Goal: Book appointment/travel/reservation

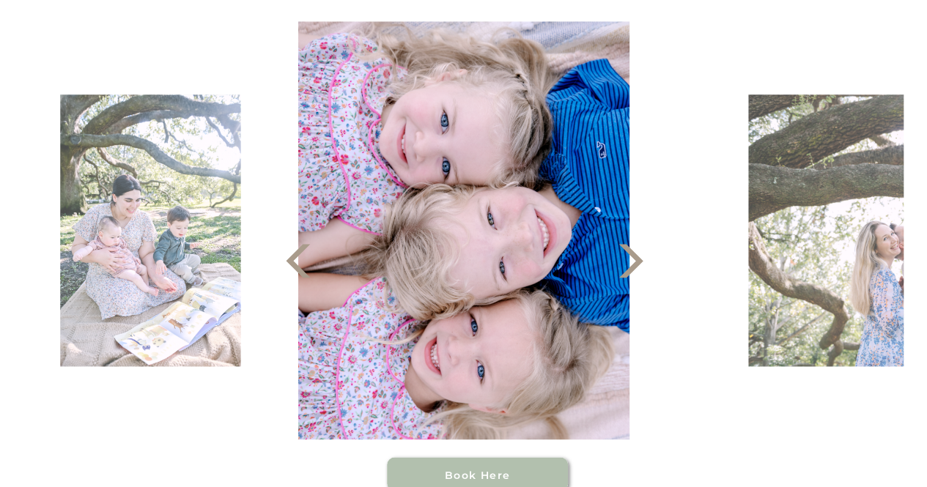
scroll to position [879, 0]
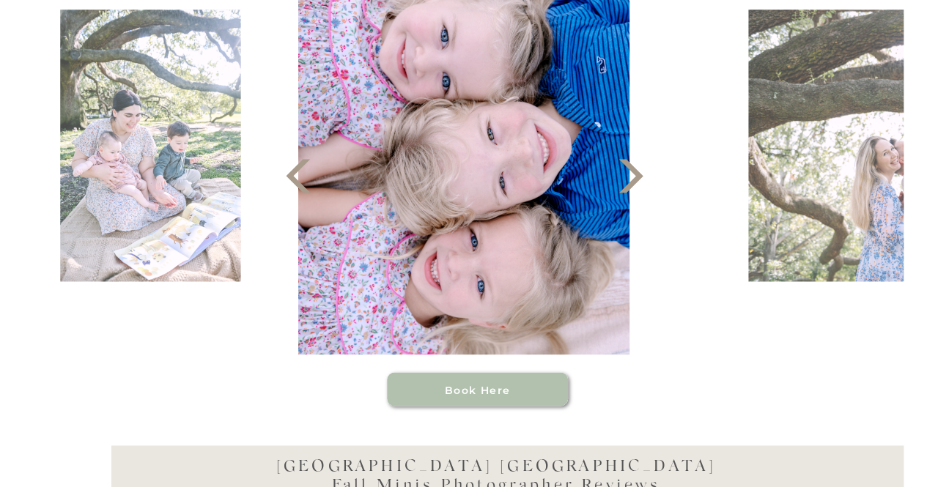
click at [636, 177] on polygon at bounding box center [630, 176] width 24 height 34
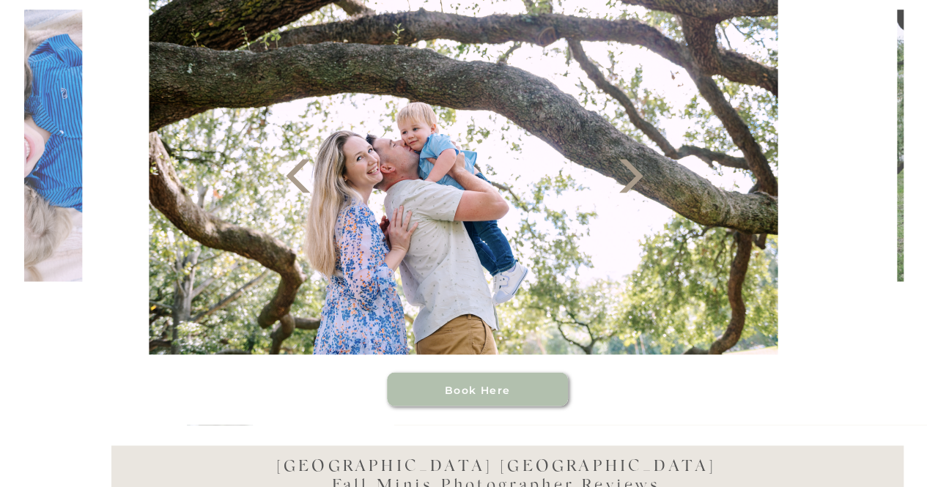
click at [636, 177] on polygon at bounding box center [630, 176] width 24 height 34
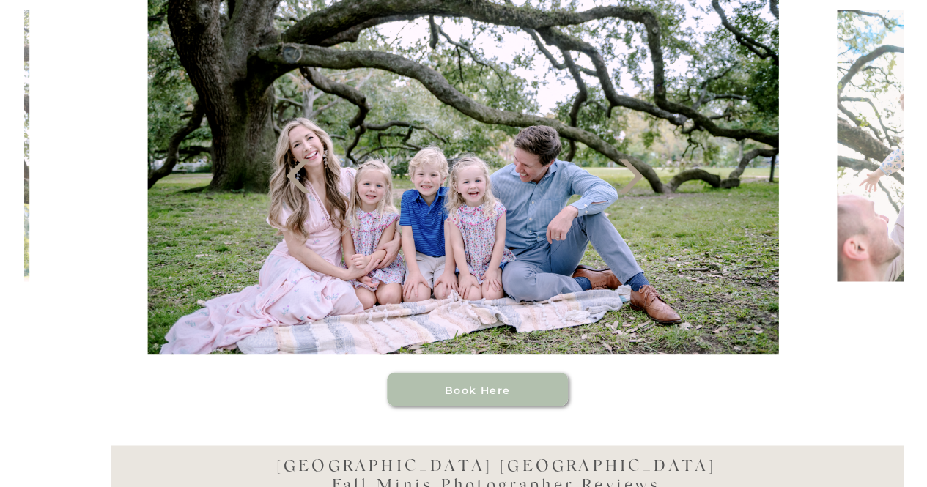
click at [636, 177] on polygon at bounding box center [630, 176] width 24 height 34
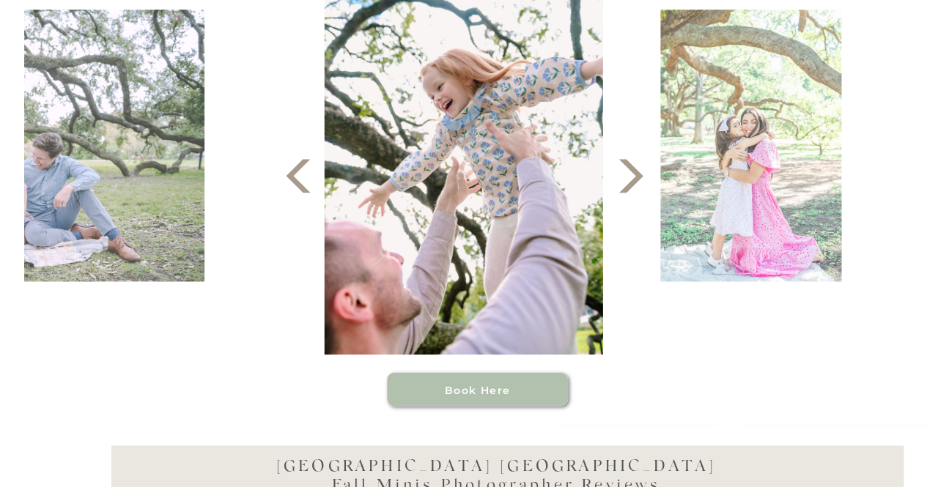
click at [636, 177] on polygon at bounding box center [630, 176] width 24 height 34
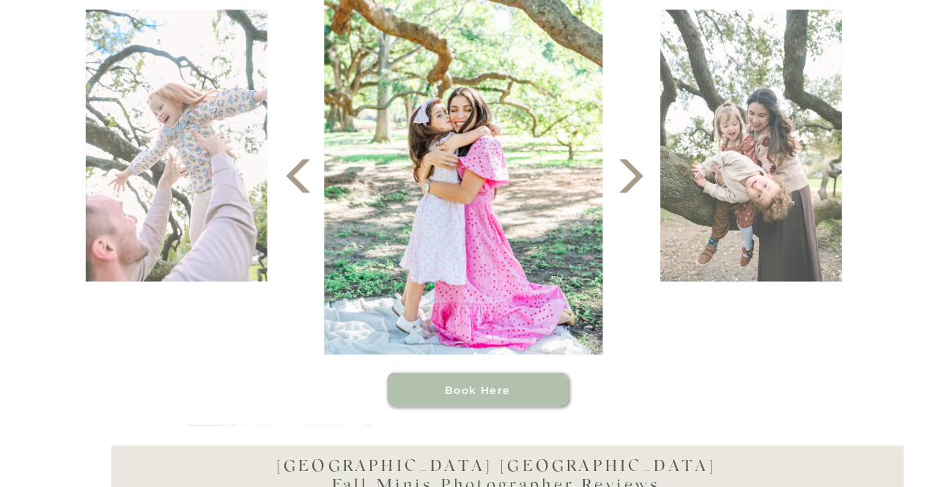
click at [636, 177] on polygon at bounding box center [630, 176] width 24 height 34
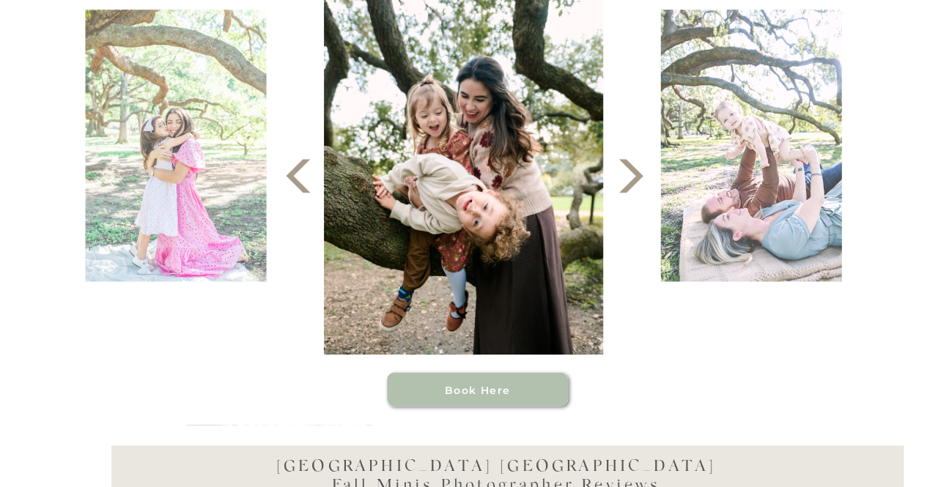
click at [636, 177] on polygon at bounding box center [630, 176] width 24 height 34
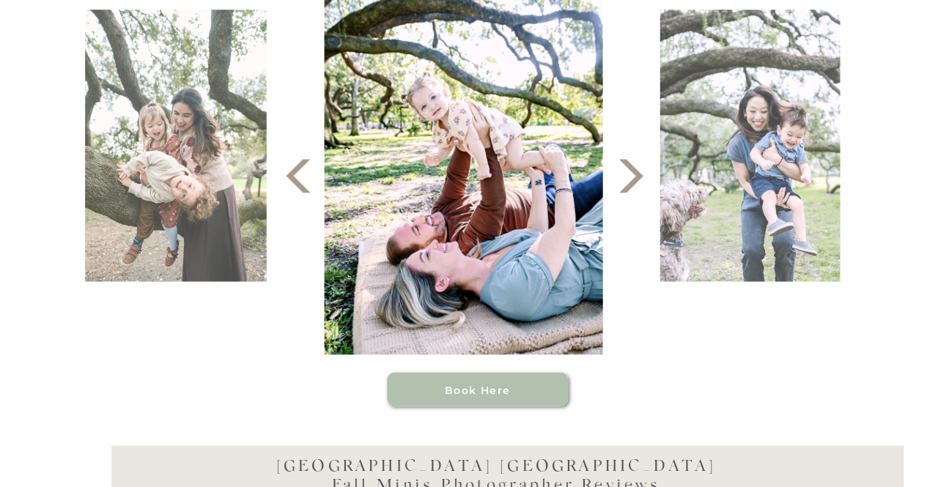
click at [636, 177] on polygon at bounding box center [630, 176] width 24 height 34
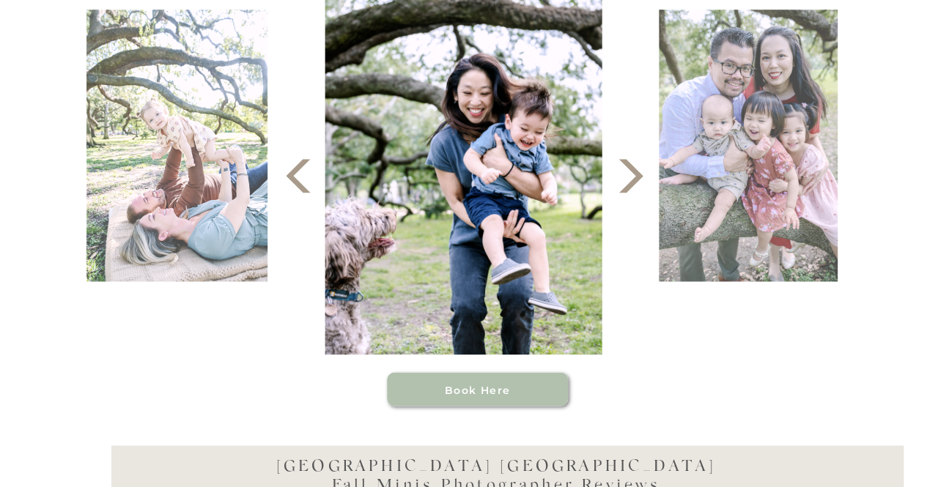
click at [636, 177] on polygon at bounding box center [630, 176] width 24 height 34
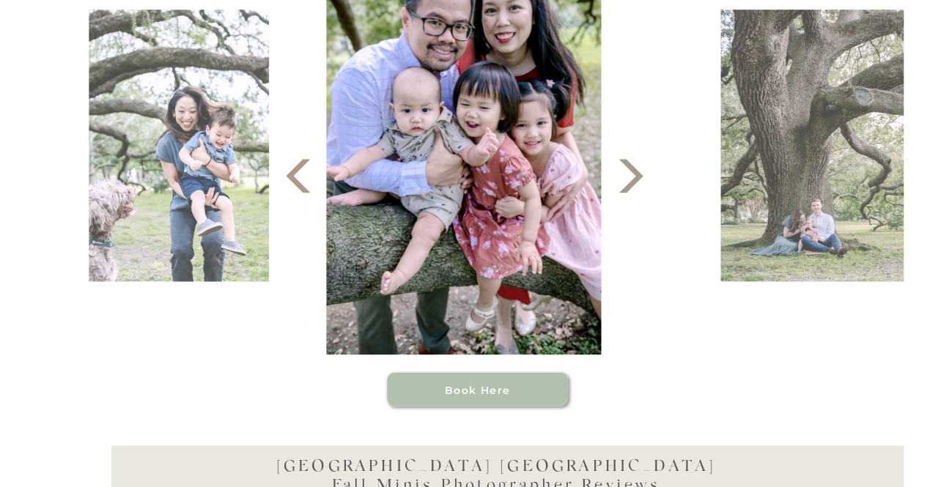
click at [636, 176] on polygon at bounding box center [630, 176] width 24 height 34
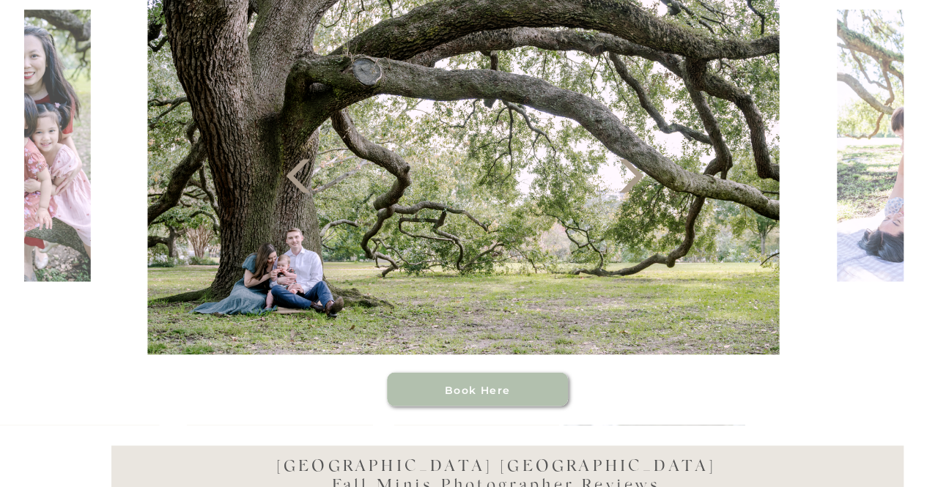
click at [636, 176] on polygon at bounding box center [630, 176] width 24 height 34
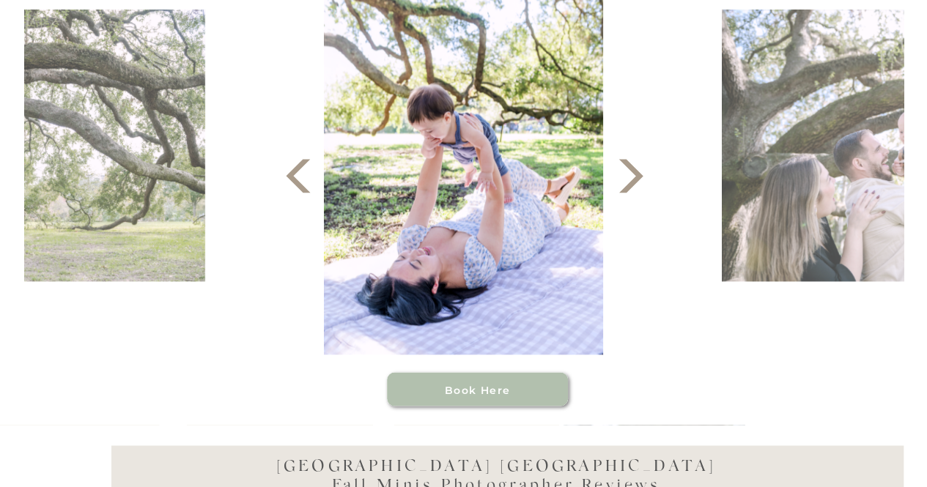
click at [636, 176] on polygon at bounding box center [630, 176] width 24 height 34
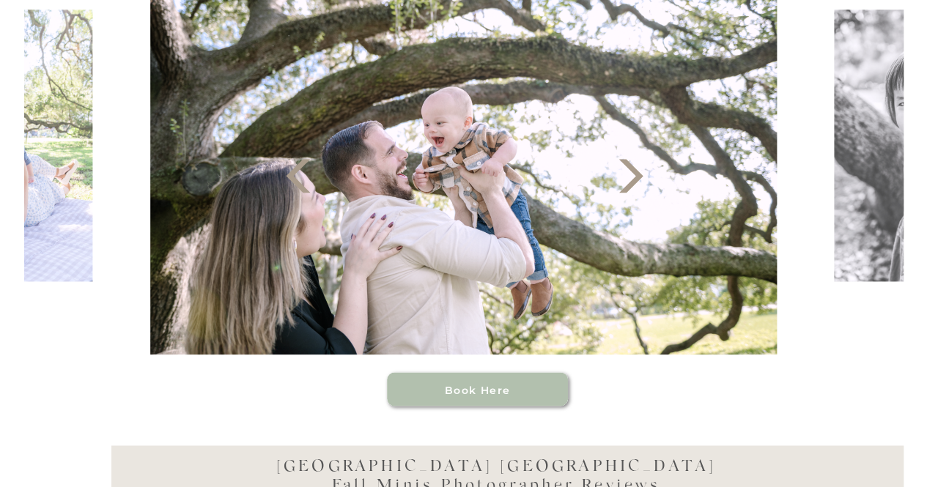
click at [497, 392] on h3 "Book Here" at bounding box center [478, 389] width 144 height 12
